Goal: Check status: Check status

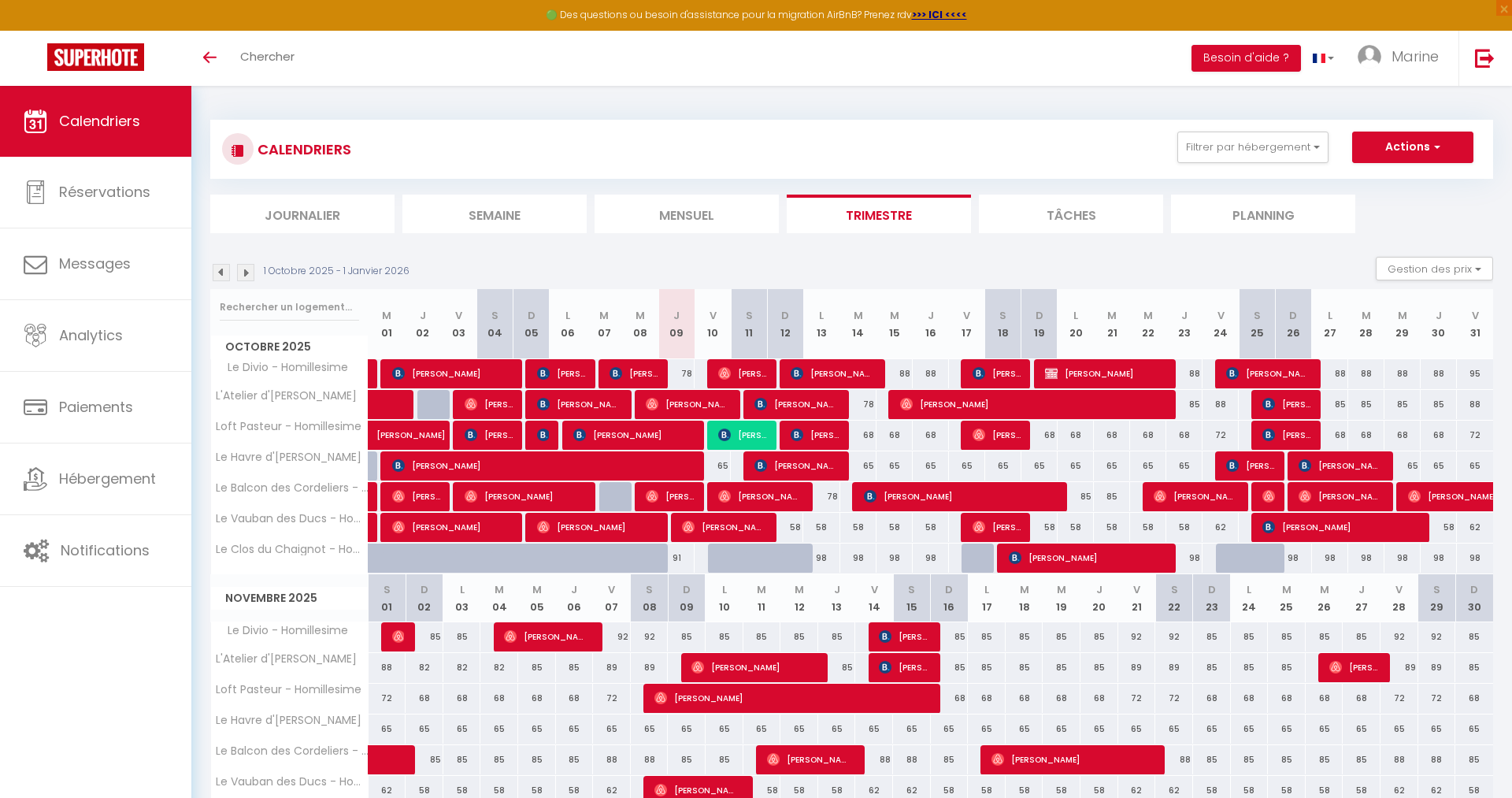
click at [740, 439] on span "[PERSON_NAME]" at bounding box center [742, 435] width 48 height 30
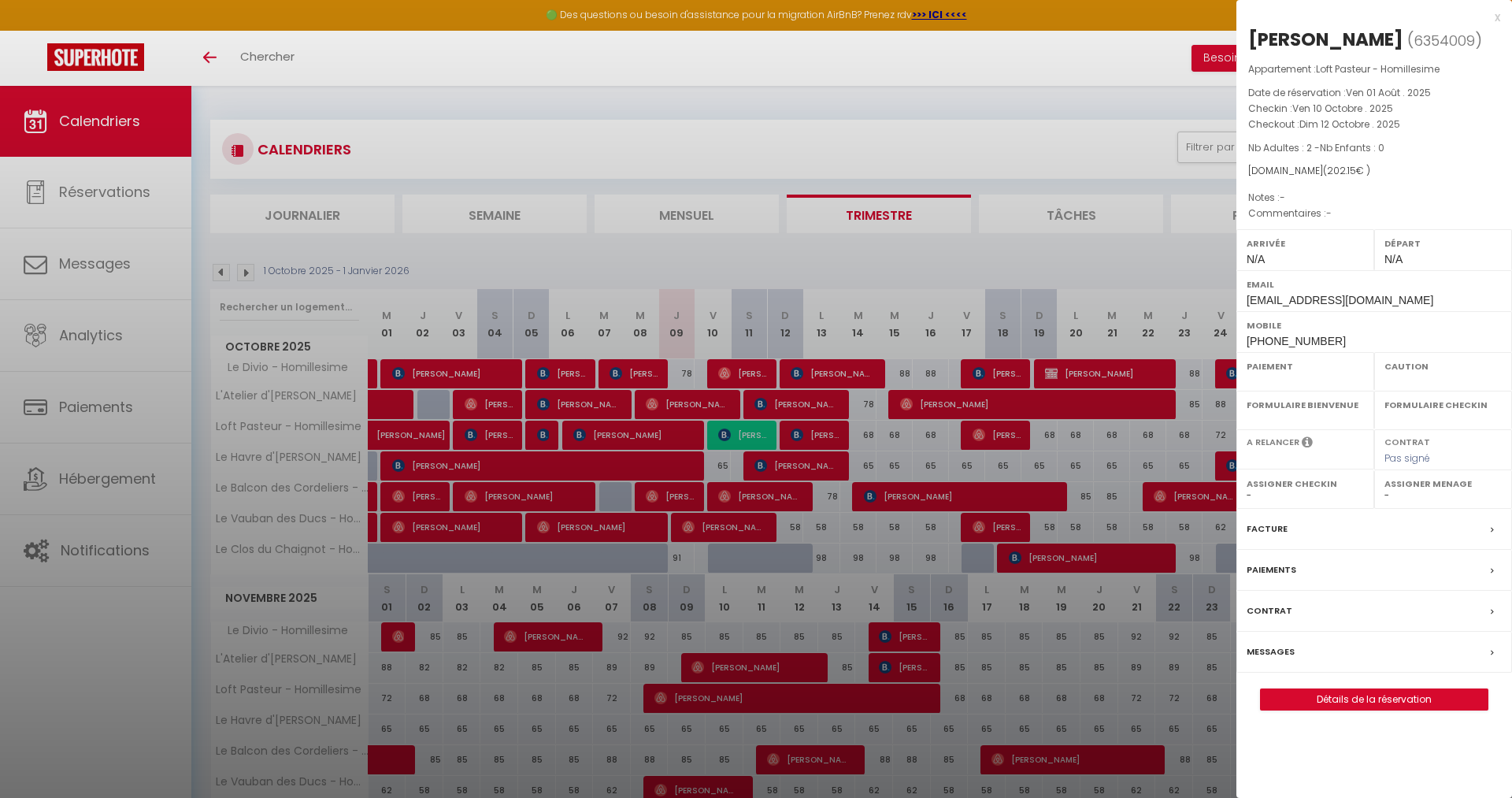
select select "OK"
select select "KO"
select select "0"
select select "1"
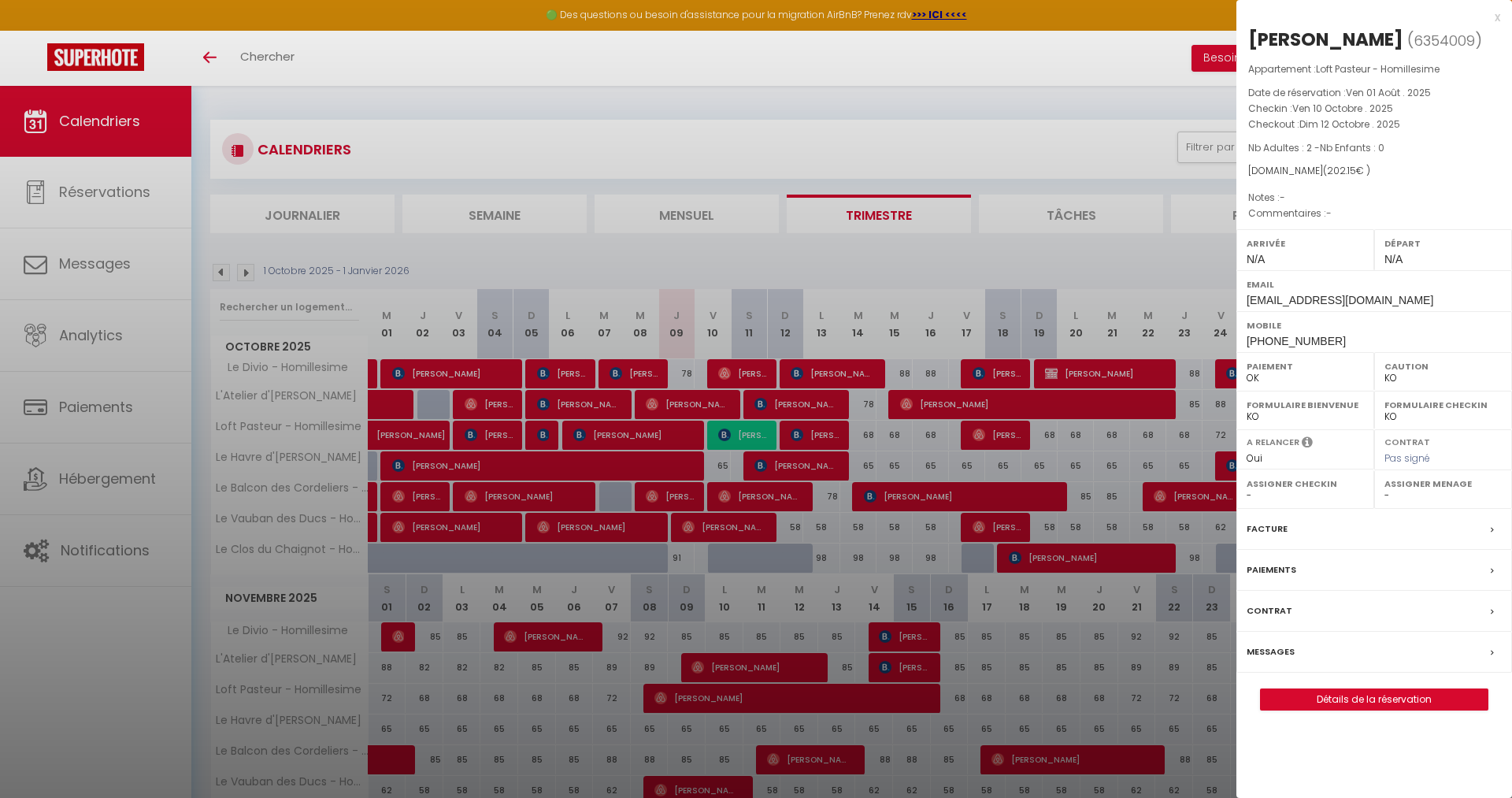
select select
select select "36675"
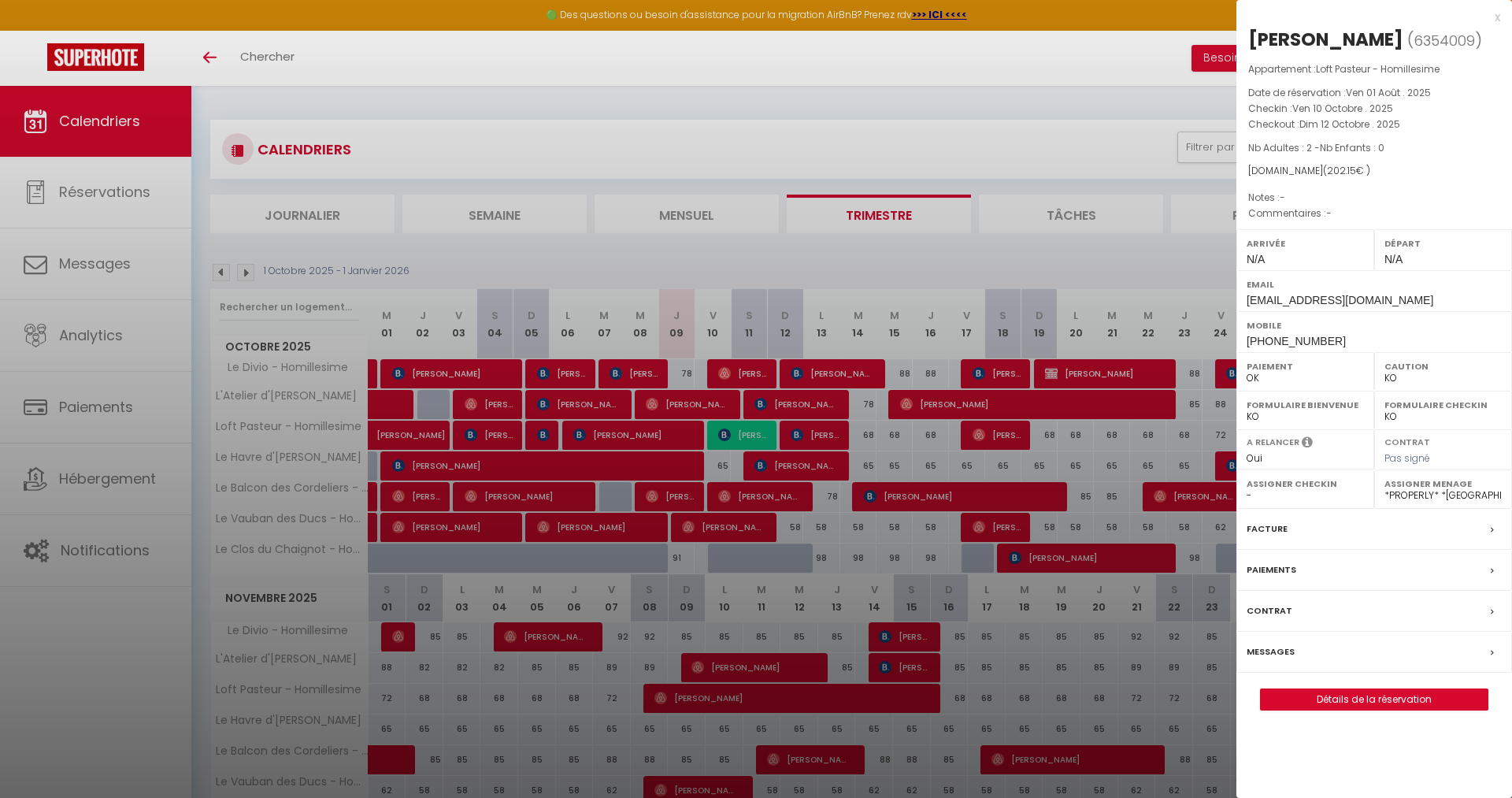
drag, startPoint x: 1324, startPoint y: 41, endPoint x: 1456, endPoint y: 46, distance: 132.1
click at [1456, 46] on h2 "[PERSON_NAME] ( 6354009 )" at bounding box center [1375, 40] width 252 height 26
copy div "FROEHLICH"
click at [1142, 321] on div at bounding box center [756, 399] width 1512 height 798
